Goal: Transaction & Acquisition: Purchase product/service

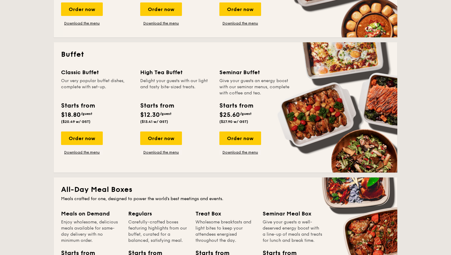
scroll to position [237, 0]
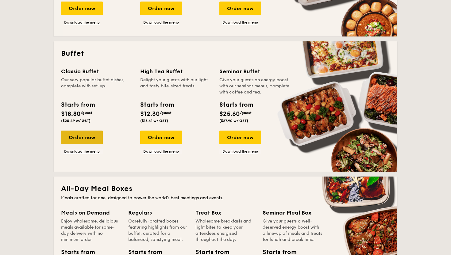
click at [97, 140] on div "Order now" at bounding box center [82, 137] width 42 height 13
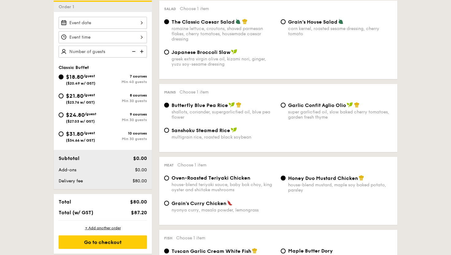
scroll to position [177, 0]
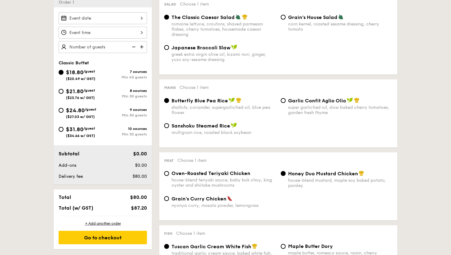
click at [210, 205] on div "nyonya curry, masala powder, lemongrass" at bounding box center [223, 205] width 104 height 5
click at [169, 201] on input "Grain's Curry Chicken nyonya curry, masala powder, lemongrass" at bounding box center [166, 198] width 5 height 5
radio input "true"
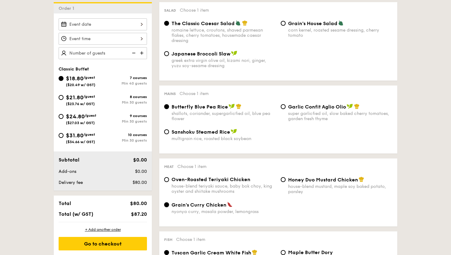
scroll to position [170, 0]
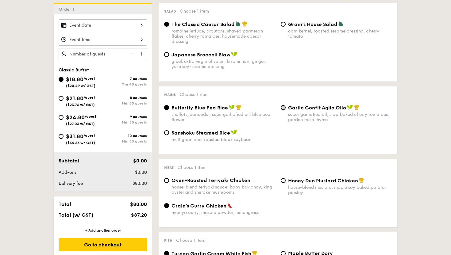
click at [281, 109] on input "Garlic Confit Aglio Olio super garlicfied oil, slow baked cherry tomatoes, gard…" at bounding box center [282, 107] width 5 height 5
radio input "true"
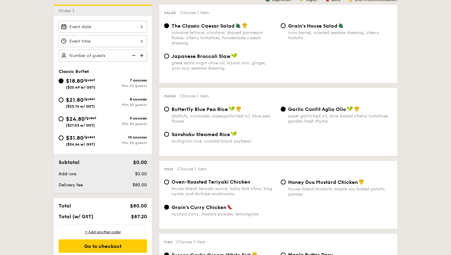
scroll to position [168, 0]
click at [69, 101] on span "$21.80" at bounding box center [74, 100] width 17 height 7
click at [63, 101] on input "$21.80 /guest ($23.76 w/ GST) 8 courses Min 30 guests" at bounding box center [61, 100] width 5 height 5
radio input "true"
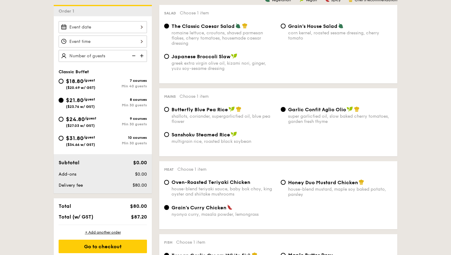
radio input "true"
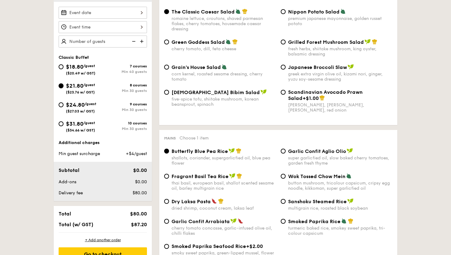
scroll to position [183, 0]
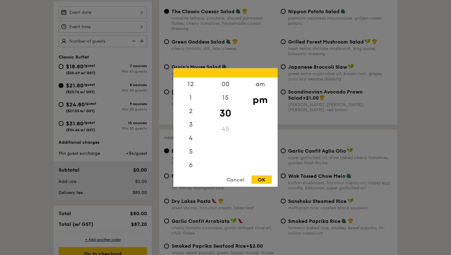
click at [128, 27] on div "12 1 2 3 4 5 6 7 8 9 10 11 00 15 30 45 am pm Cancel OK" at bounding box center [103, 27] width 88 height 12
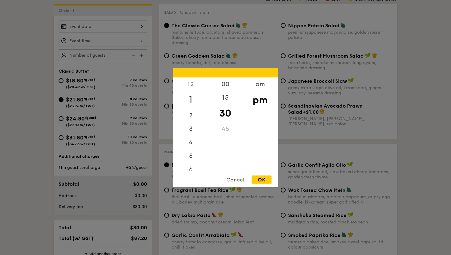
scroll to position [159, 0]
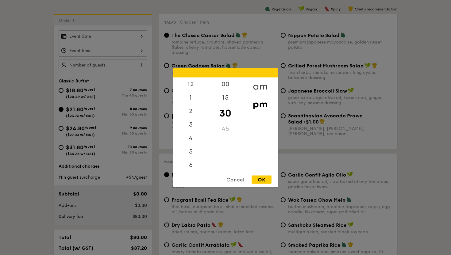
click at [258, 86] on div "am" at bounding box center [259, 87] width 35 height 18
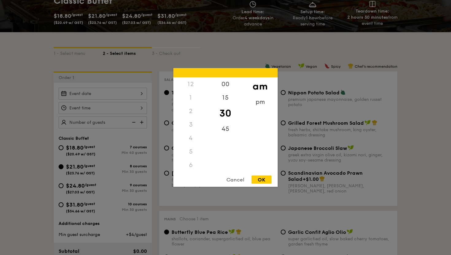
scroll to position [90, 0]
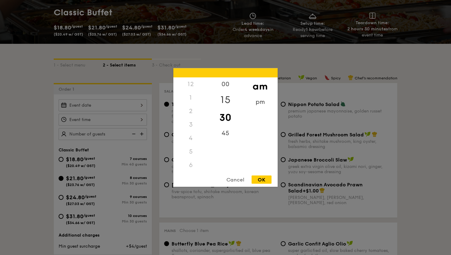
click at [226, 96] on div "15" at bounding box center [225, 100] width 35 height 18
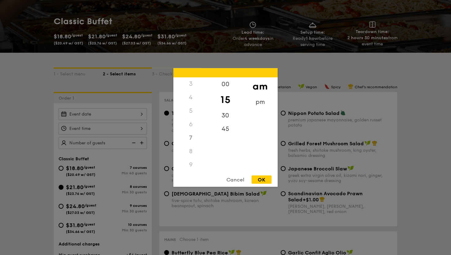
scroll to position [68, 0]
click at [193, 165] on div "11" at bounding box center [190, 167] width 35 height 18
click at [263, 181] on div "OK" at bounding box center [261, 180] width 20 height 8
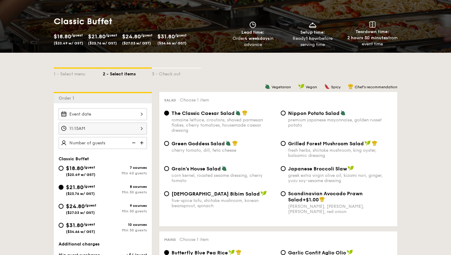
click at [121, 129] on div "11:15AM" at bounding box center [103, 129] width 88 height 12
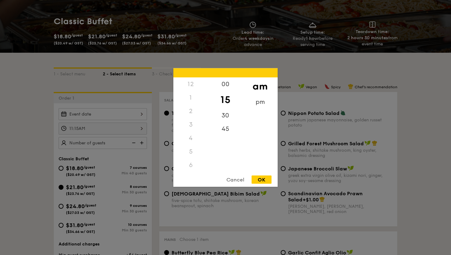
scroll to position [73, 0]
click at [223, 120] on div "30" at bounding box center [225, 118] width 35 height 18
click at [261, 181] on div "OK" at bounding box center [261, 180] width 20 height 8
type input "11:30AM"
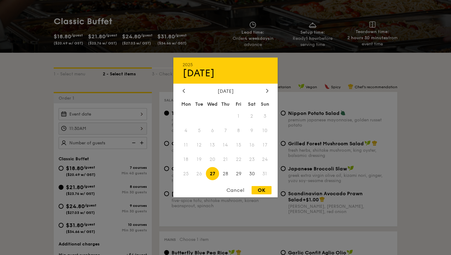
click at [117, 114] on div "2025 Aug [DATE] Tue Wed Thu Fri Sat Sun 1 2 3 4 5 6 7 8 9 10 11 12 13 14 15 16 …" at bounding box center [103, 114] width 88 height 12
click at [268, 85] on div "2025 Aug [DATE] Tue Wed Thu Fri Sat Sun 1 2 3 4 5 6 7 8 9 10 11 12 13 14 15 16 …" at bounding box center [225, 128] width 104 height 140
click at [266, 89] on icon at bounding box center [267, 91] width 2 height 4
click at [251, 147] on span "20" at bounding box center [251, 145] width 13 height 13
click at [263, 192] on div "OK" at bounding box center [261, 190] width 20 height 8
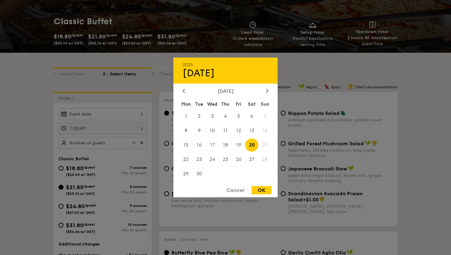
type input "[DATE]"
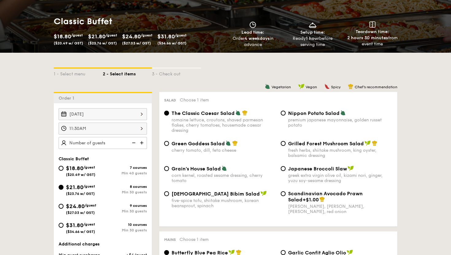
click at [142, 140] on img at bounding box center [142, 143] width 9 height 12
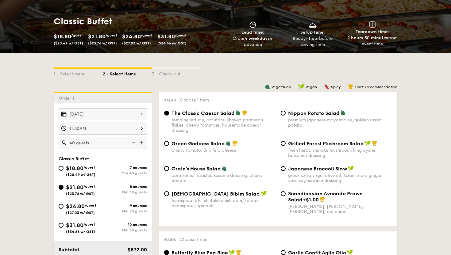
click at [142, 140] on img at bounding box center [142, 143] width 9 height 12
type input "45 guests"
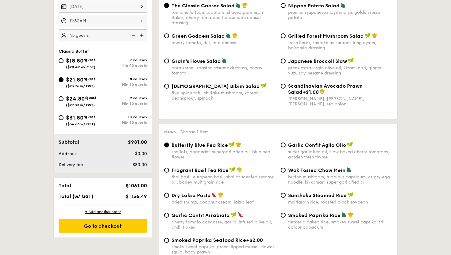
scroll to position [189, 0]
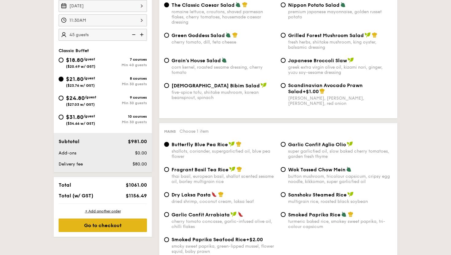
click at [120, 226] on div "Go to checkout" at bounding box center [103, 225] width 88 height 13
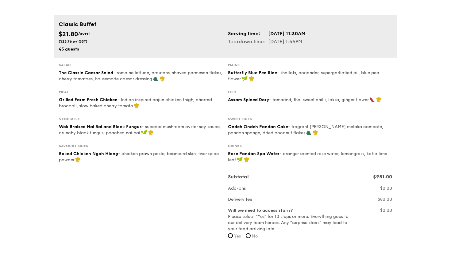
scroll to position [27, 0]
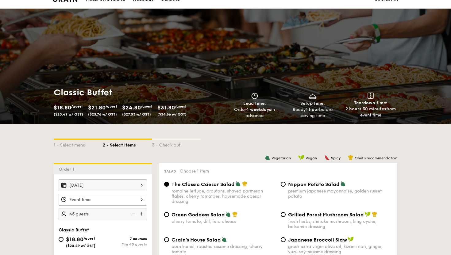
scroll to position [7, 0]
